Goal: Transaction & Acquisition: Purchase product/service

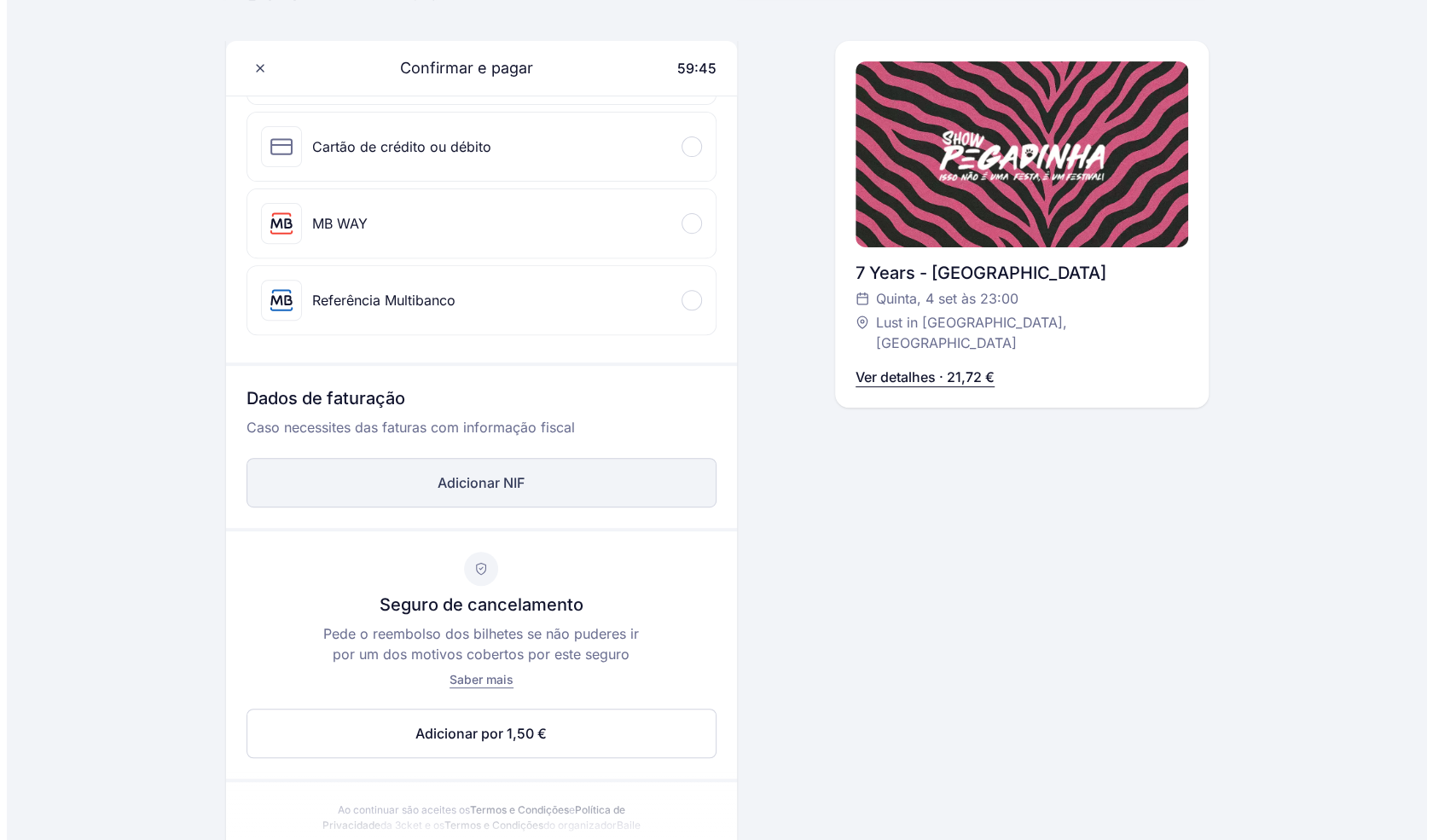
scroll to position [349, 0]
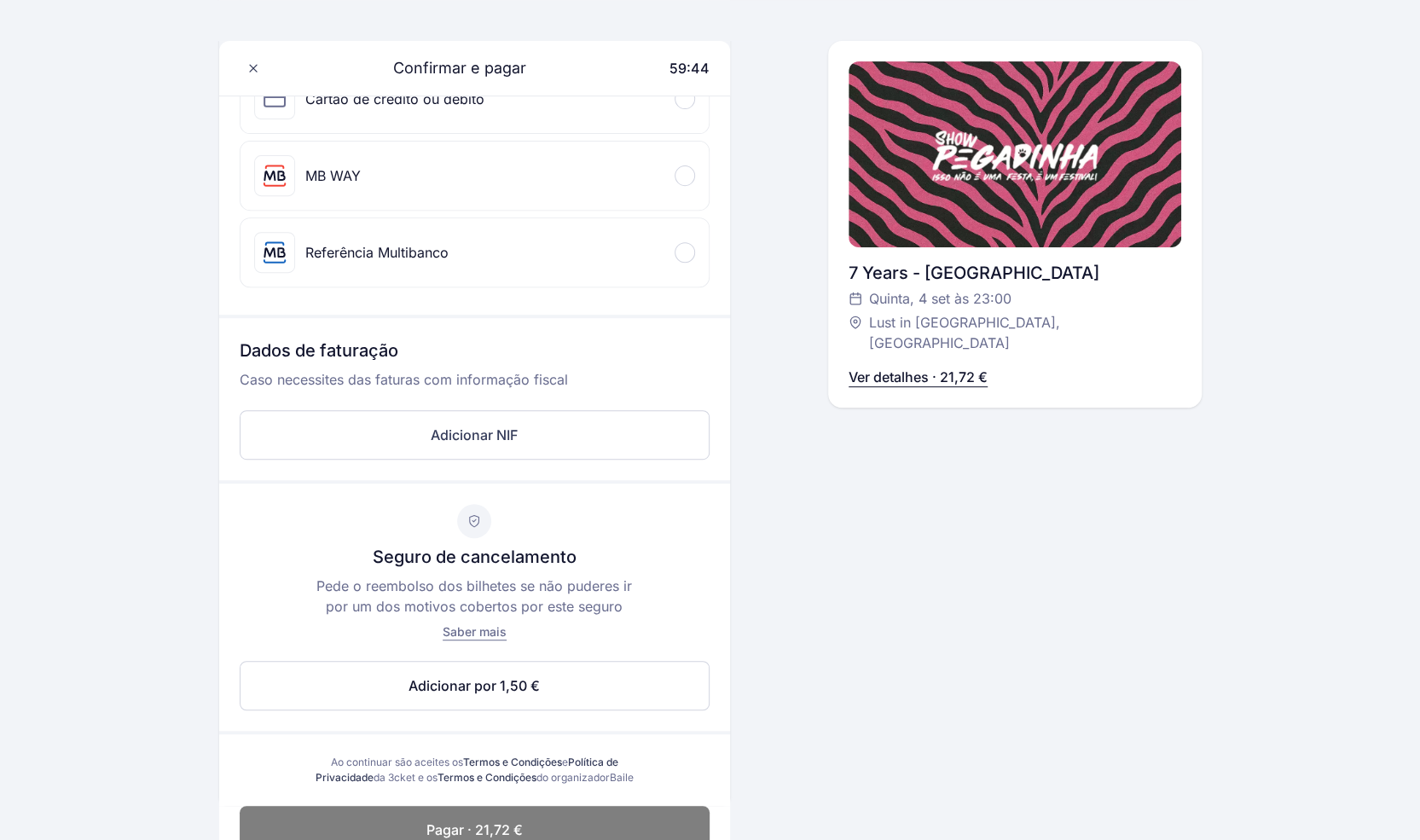
click at [463, 626] on span "Saber mais" at bounding box center [474, 630] width 64 height 14
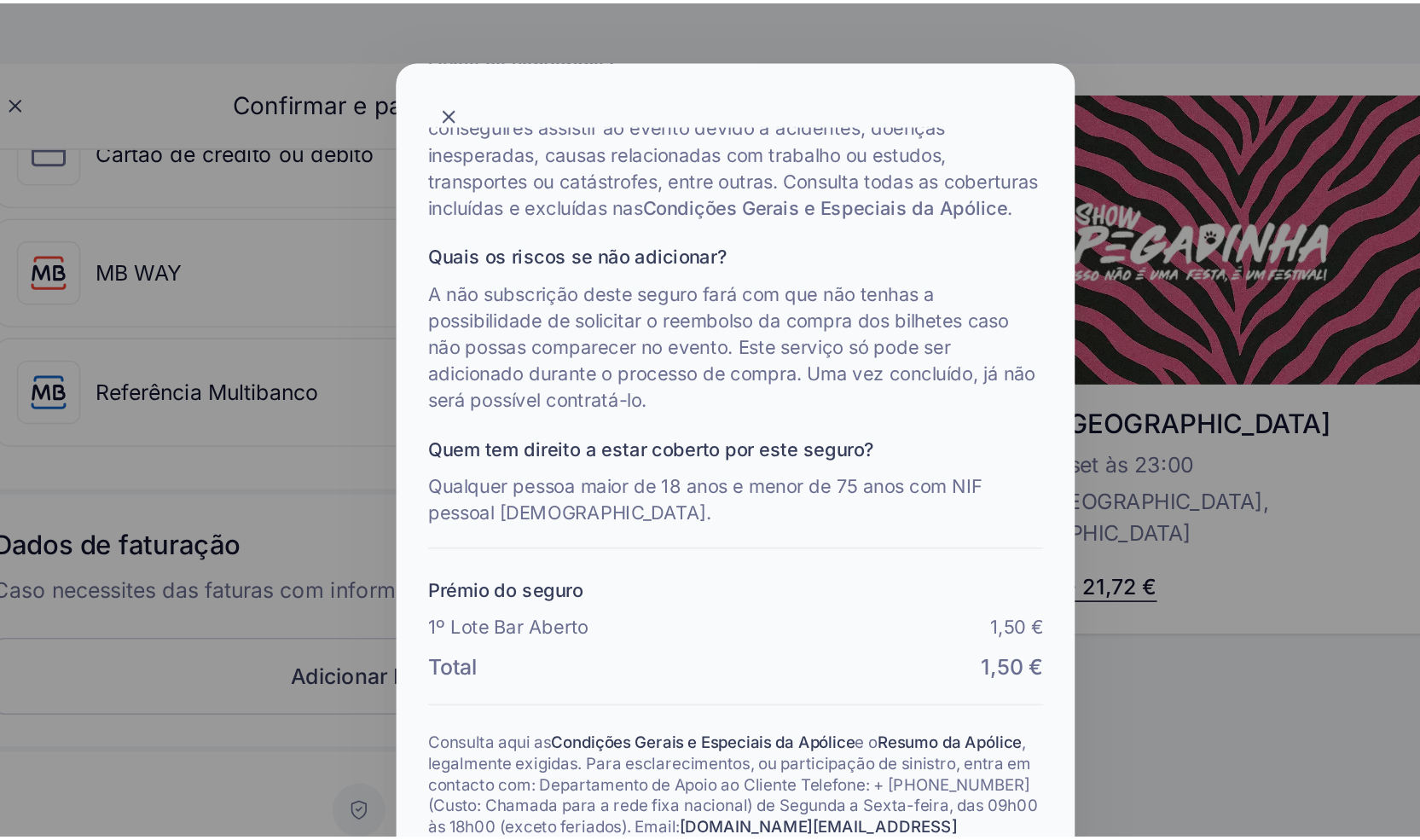
scroll to position [175, 0]
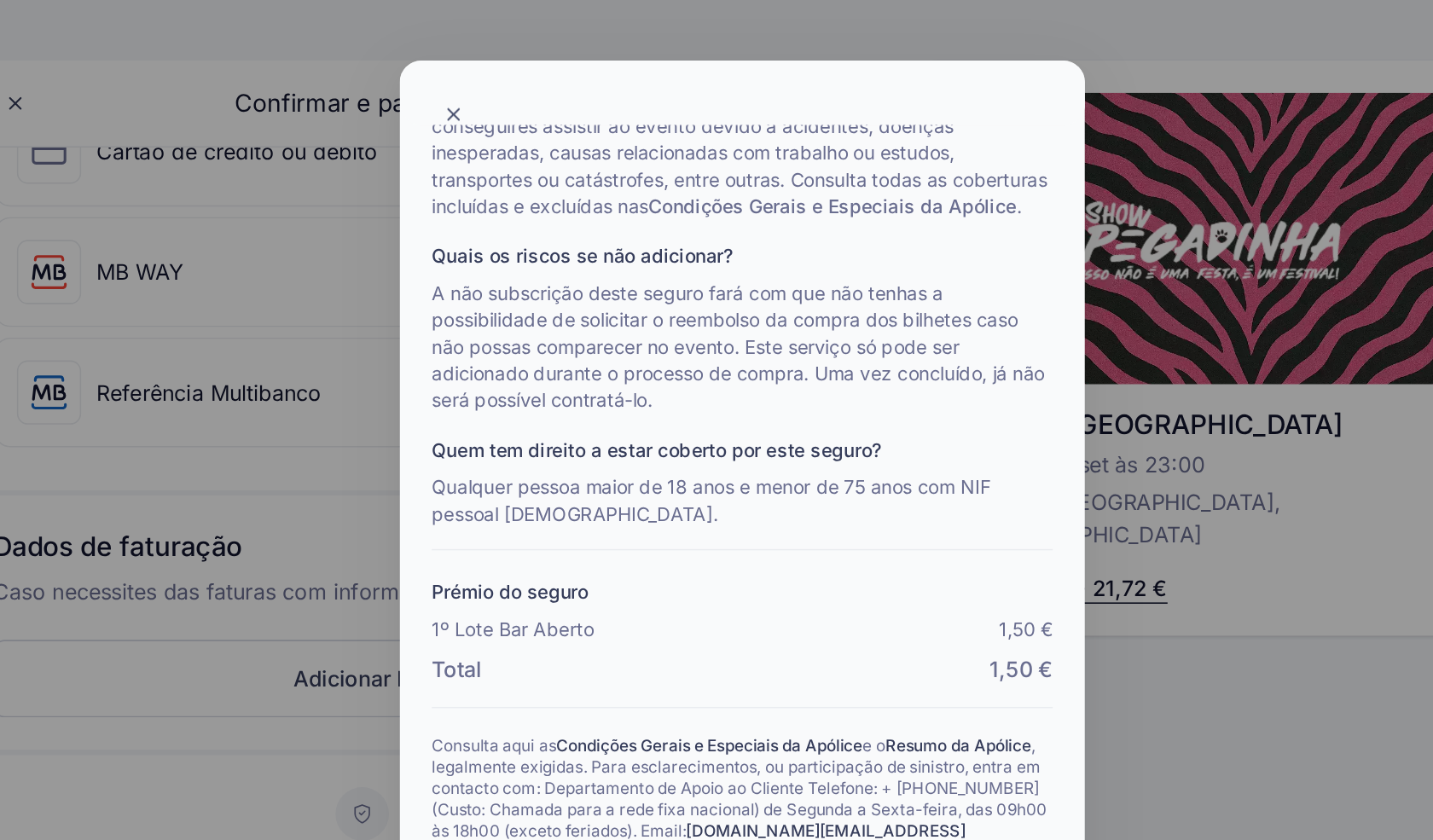
click at [1047, 382] on div at bounding box center [716, 420] width 1433 height 840
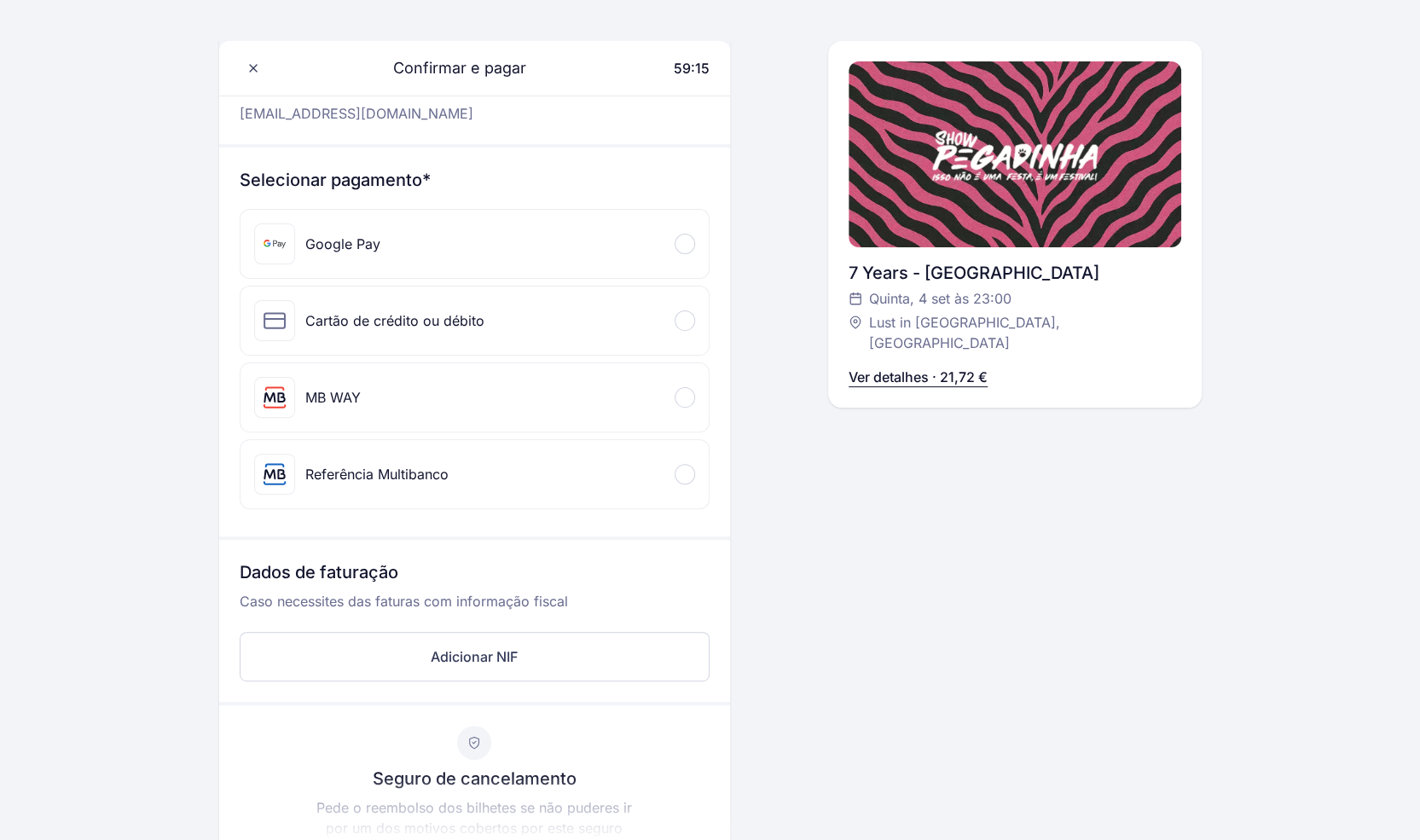
scroll to position [0, 0]
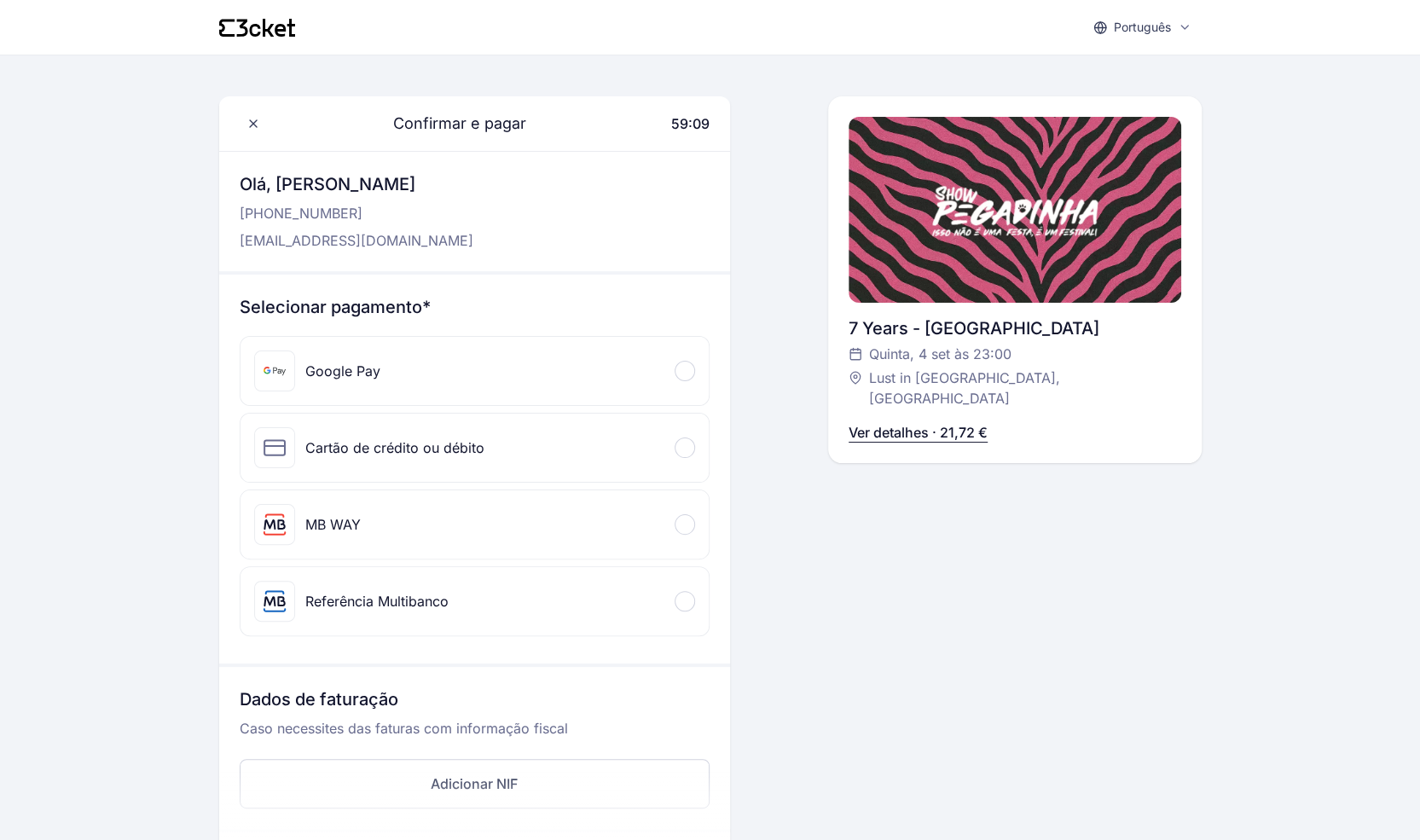
drag, startPoint x: 278, startPoint y: 185, endPoint x: 440, endPoint y: 190, distance: 162.1
click at [440, 190] on div "[PERSON_NAME], [PERSON_NAME] [PHONE_NUMBER] [EMAIL_ADDRESS][DOMAIN_NAME]" at bounding box center [474, 211] width 511 height 120
click at [327, 518] on div "MB WAY" at bounding box center [332, 523] width 55 height 20
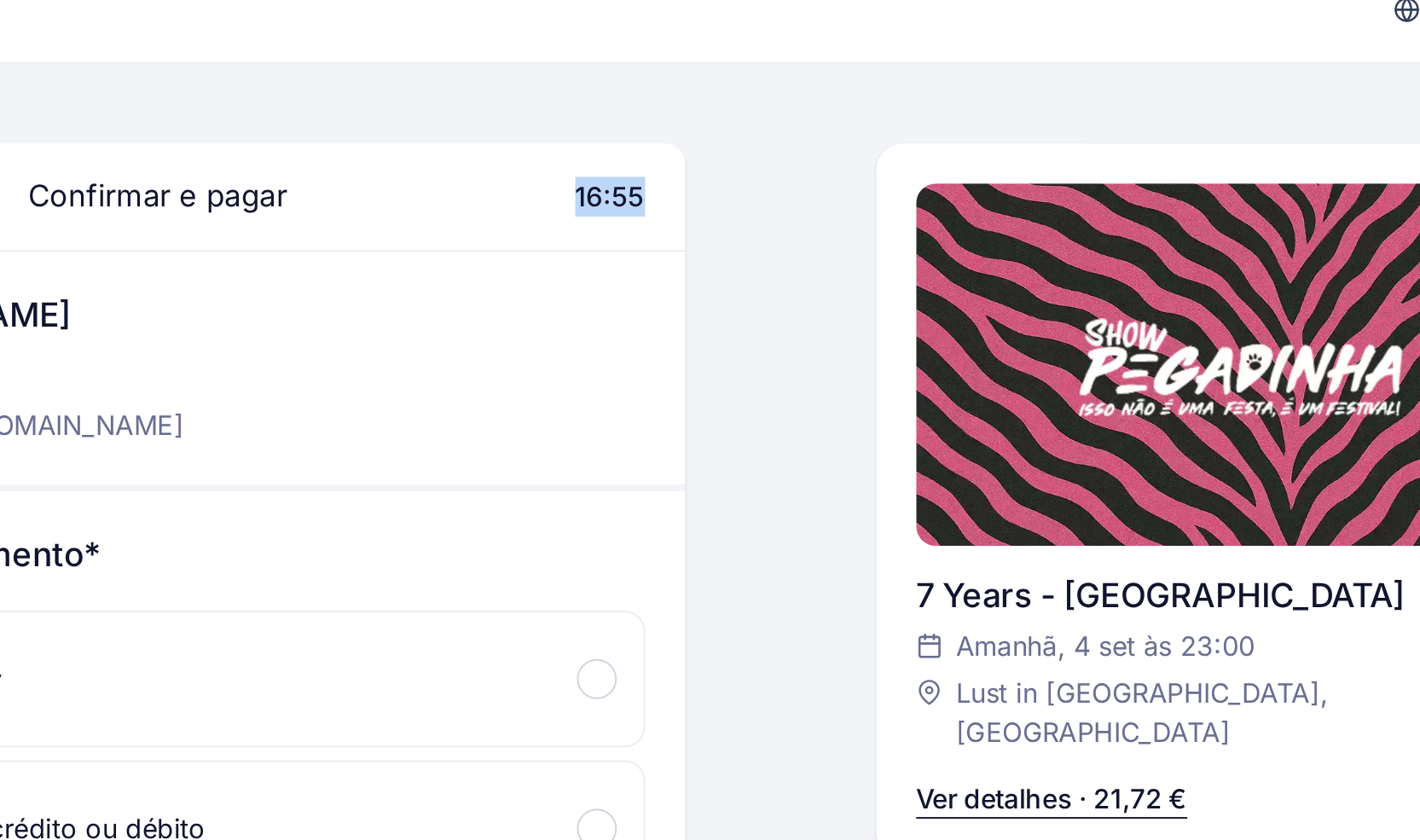
drag, startPoint x: 671, startPoint y: 123, endPoint x: 716, endPoint y: 122, distance: 45.0
click at [716, 122] on div "Confirmar e pagar 16:55" at bounding box center [474, 124] width 511 height 55
click at [710, 125] on div "Confirmar e pagar 16:55" at bounding box center [474, 124] width 511 height 55
drag, startPoint x: 673, startPoint y: 121, endPoint x: 728, endPoint y: 121, distance: 55.0
click at [728, 121] on div "Confirmar e pagar 16:50" at bounding box center [474, 124] width 511 height 55
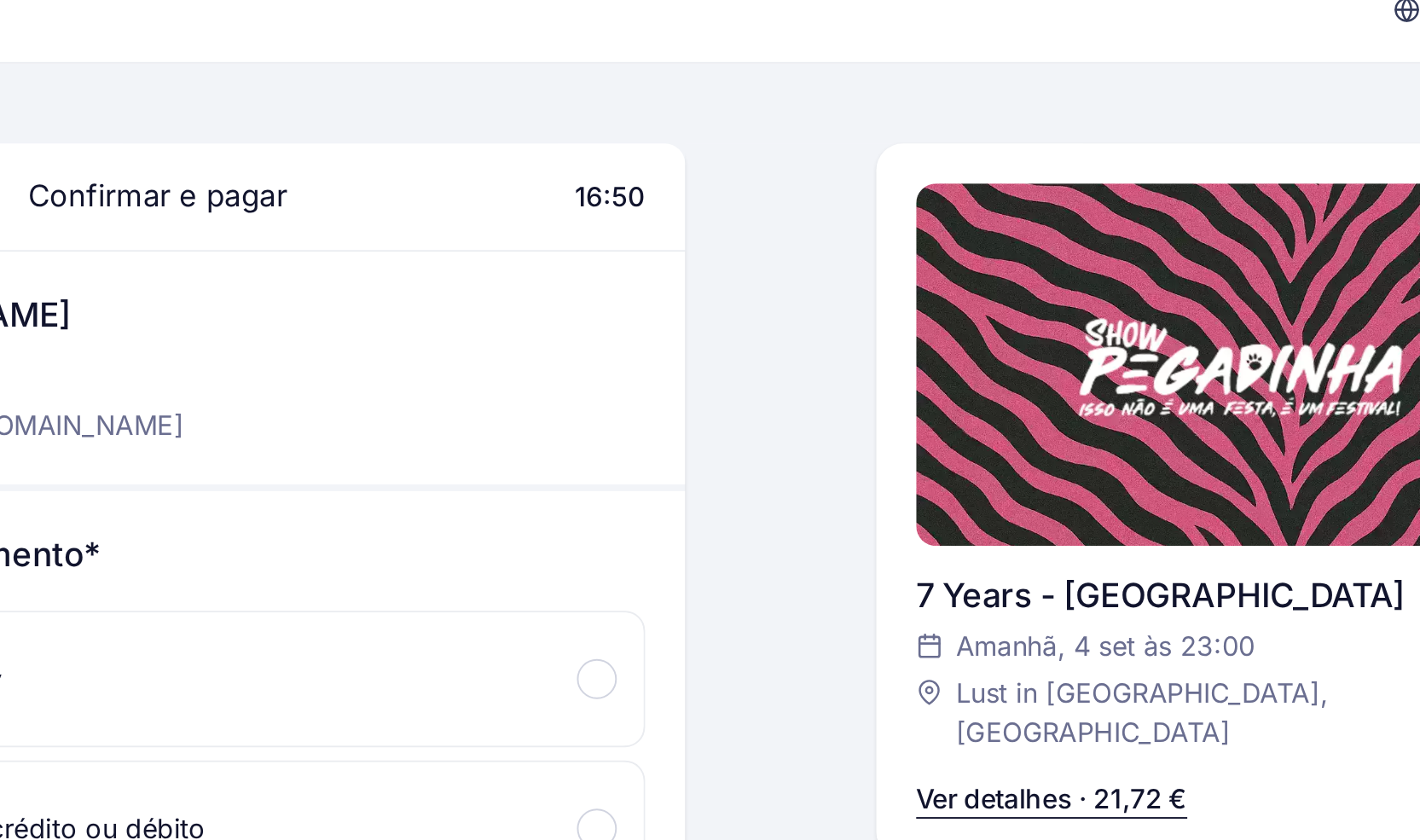
click at [712, 121] on div "Confirmar e pagar 16:50" at bounding box center [474, 124] width 511 height 55
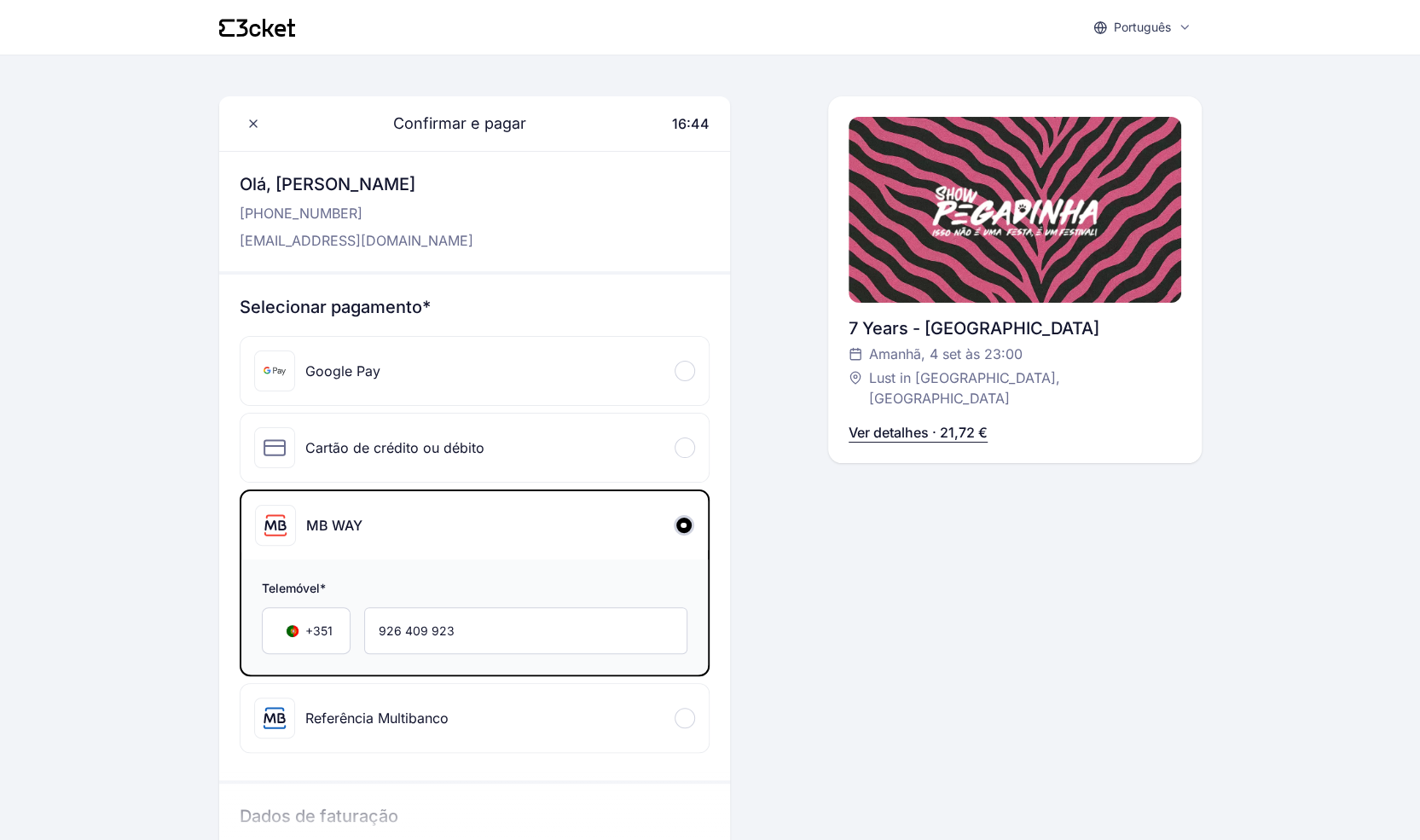
click at [691, 117] on span "16:44" at bounding box center [691, 124] width 38 height 17
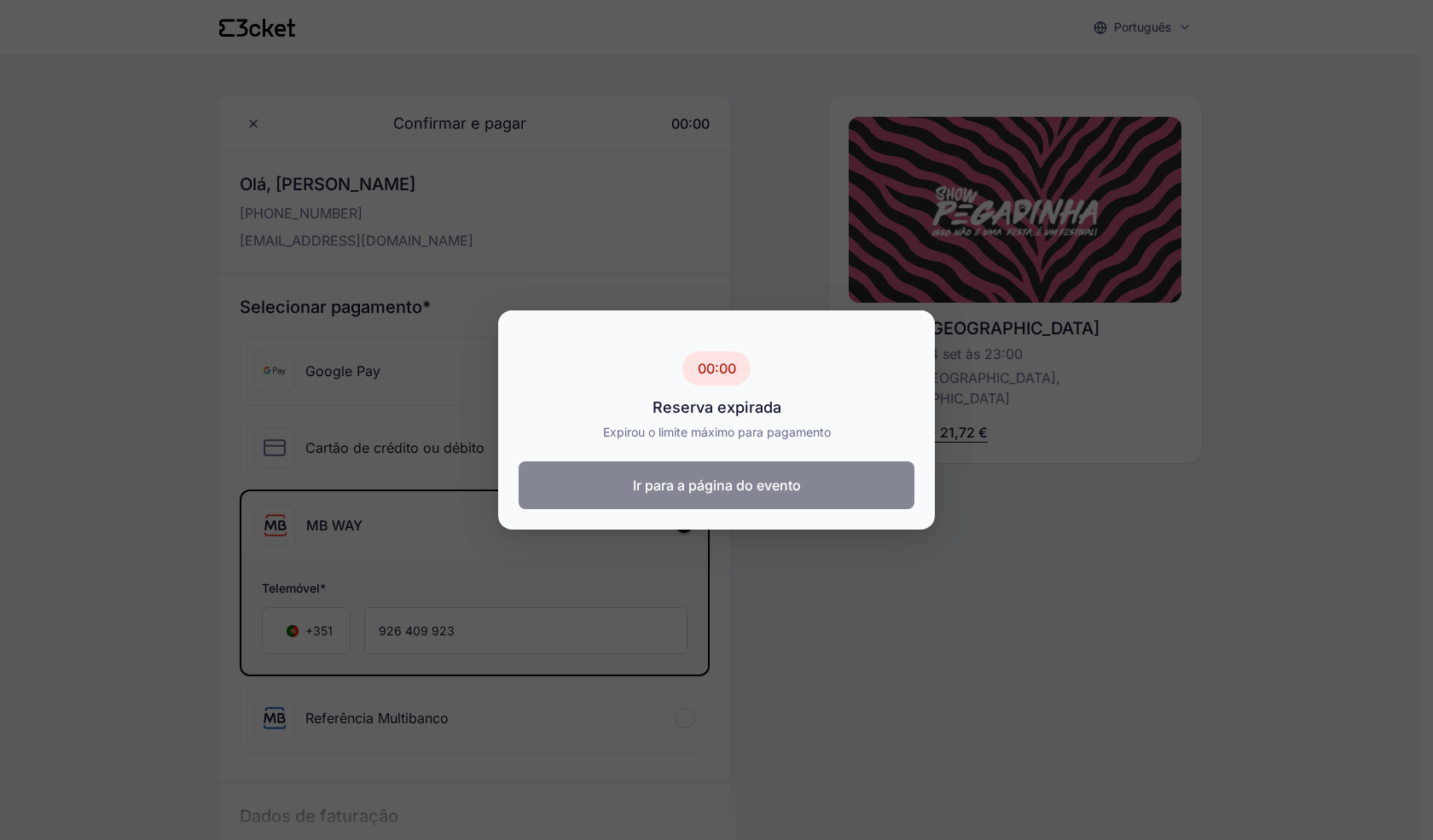
click at [754, 463] on button "Ir para a página do evento" at bounding box center [716, 485] width 396 height 47
